Goal: Task Accomplishment & Management: Manage account settings

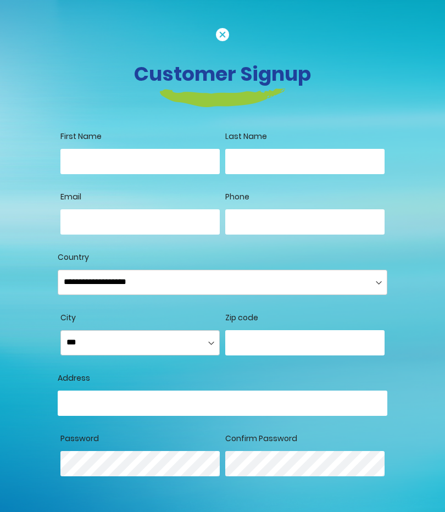
scroll to position [30, 0]
type input "*"
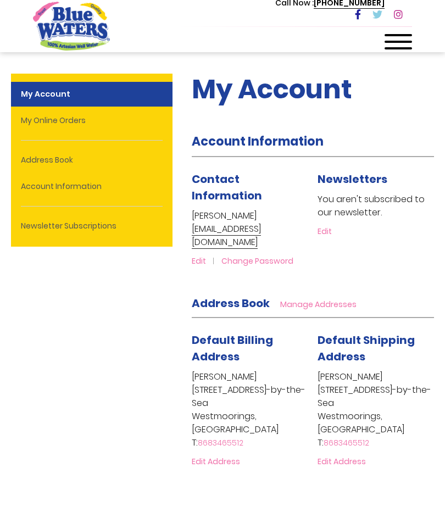
scroll to position [36, 0]
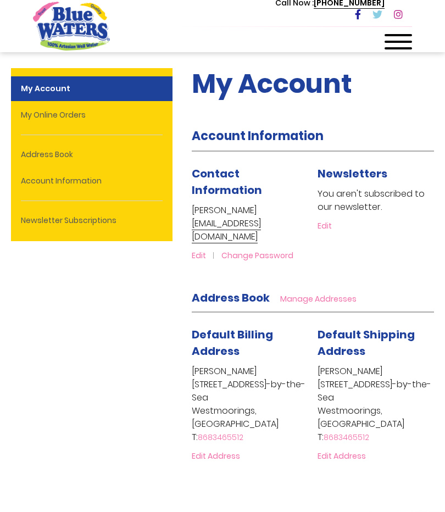
click at [325, 224] on span "Edit" at bounding box center [325, 225] width 14 height 11
click at [326, 230] on span "Edit" at bounding box center [325, 225] width 14 height 11
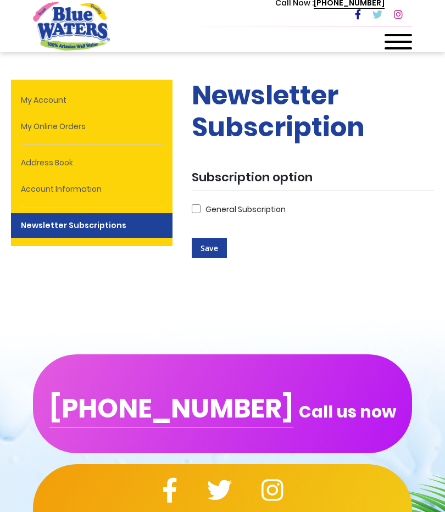
click at [217, 253] on button "Save" at bounding box center [209, 248] width 35 height 20
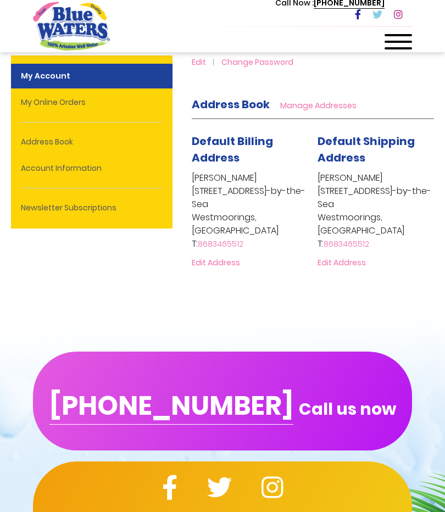
scroll to position [228, 0]
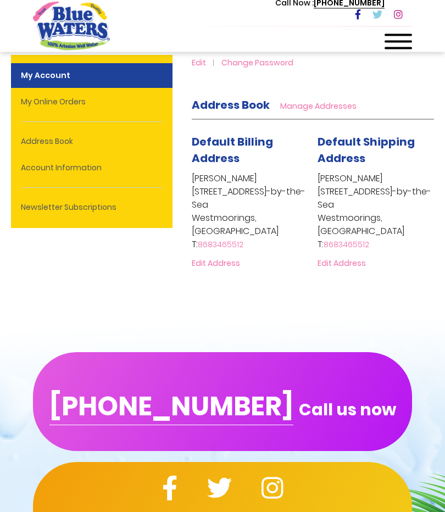
click at [92, 175] on link "Account Information" at bounding box center [92, 167] width 162 height 25
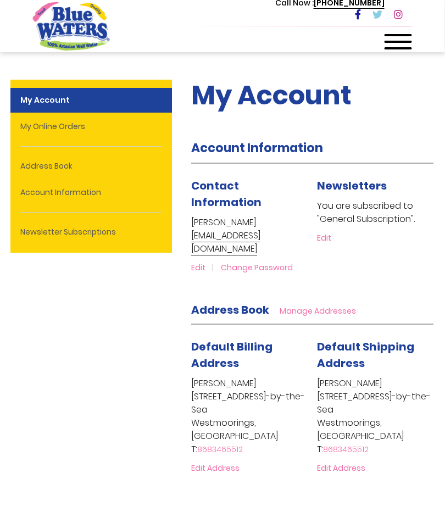
click at [86, 136] on link "My Online Orders" at bounding box center [92, 126] width 162 height 25
